Goal: Task Accomplishment & Management: Manage account settings

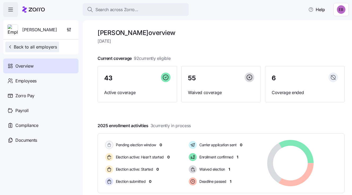
click at [34, 47] on span "Back to all employers" at bounding box center [32, 47] width 50 height 6
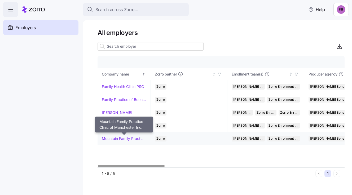
click at [113, 136] on link "Mountain Family Practice Clinic of Manchester Inc." at bounding box center [124, 138] width 44 height 5
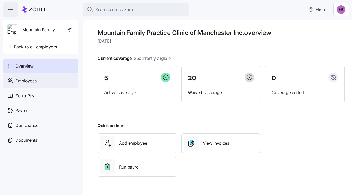
click at [30, 79] on span "Employees" at bounding box center [25, 81] width 21 height 7
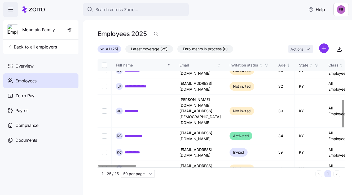
scroll to position [159, 0]
click at [140, 149] on link "**********" at bounding box center [136, 151] width 23 height 5
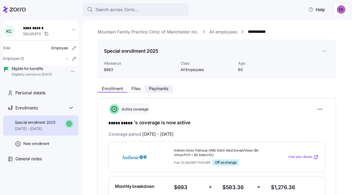
click at [163, 87] on span "Payments" at bounding box center [158, 88] width 19 height 4
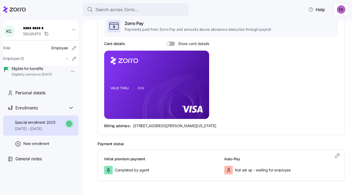
scroll to position [114, 0]
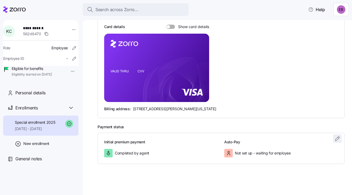
click at [334, 136] on icon "button" at bounding box center [337, 138] width 6 height 6
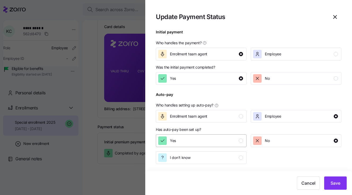
click at [204, 141] on div "Yes" at bounding box center [200, 140] width 85 height 8
click at [333, 183] on span "Save" at bounding box center [335, 183] width 10 height 6
